Goal: Subscribe to service/newsletter

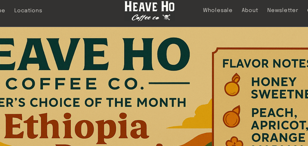
drag, startPoint x: 0, startPoint y: 0, endPoint x: 162, endPoint y: 22, distance: 163.2
click at [162, 22] on link at bounding box center [153, 14] width 40 height 19
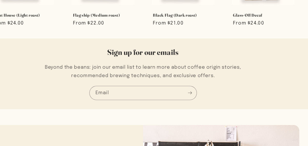
scroll to position [344, 0]
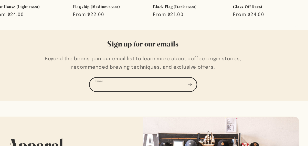
click at [112, 89] on input "Email" at bounding box center [154, 91] width 96 height 12
click at [132, 92] on input "Email" at bounding box center [154, 91] width 96 height 12
type input "[EMAIL_ADDRESS][DOMAIN_NAME]"
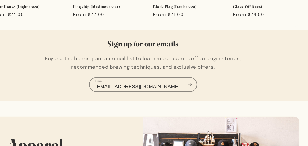
click at [195, 90] on icon "Subscribe" at bounding box center [196, 91] width 4 height 7
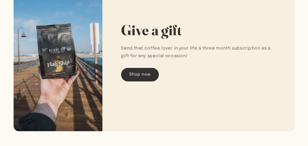
scroll to position [756, 0]
